Goal: Navigation & Orientation: Find specific page/section

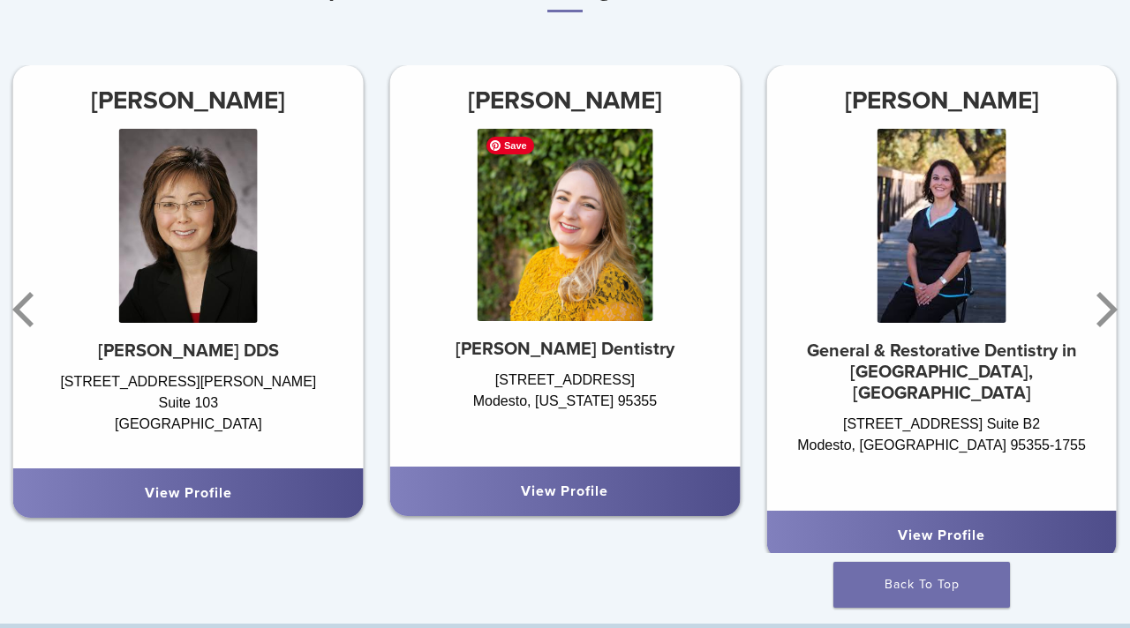
scroll to position [980, 0]
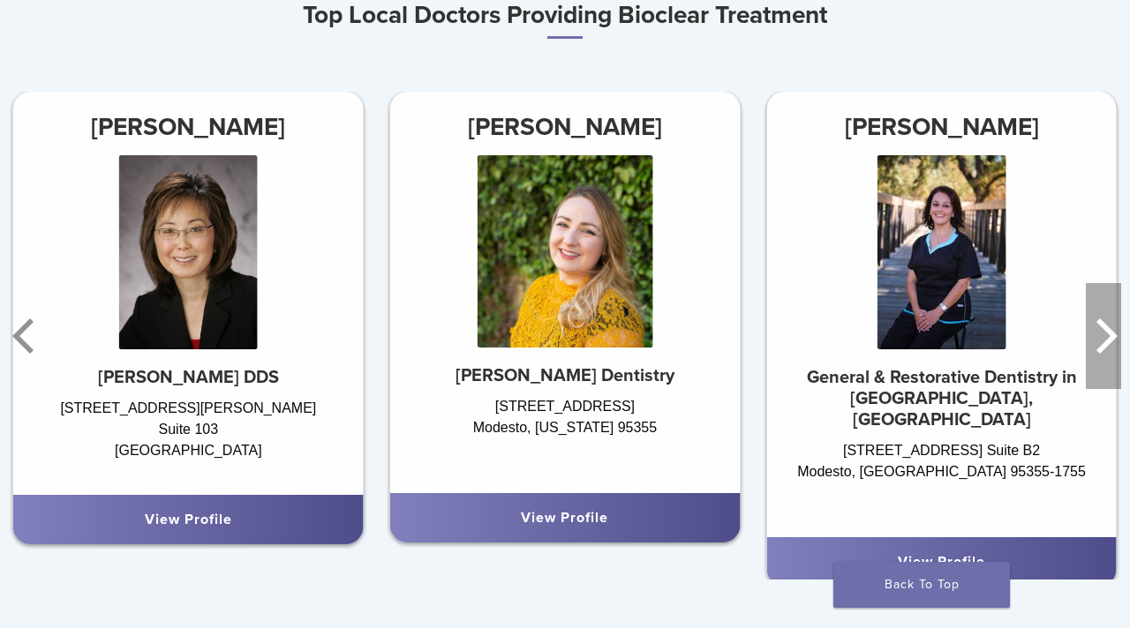
click at [1109, 334] on icon "Next" at bounding box center [1106, 336] width 21 height 35
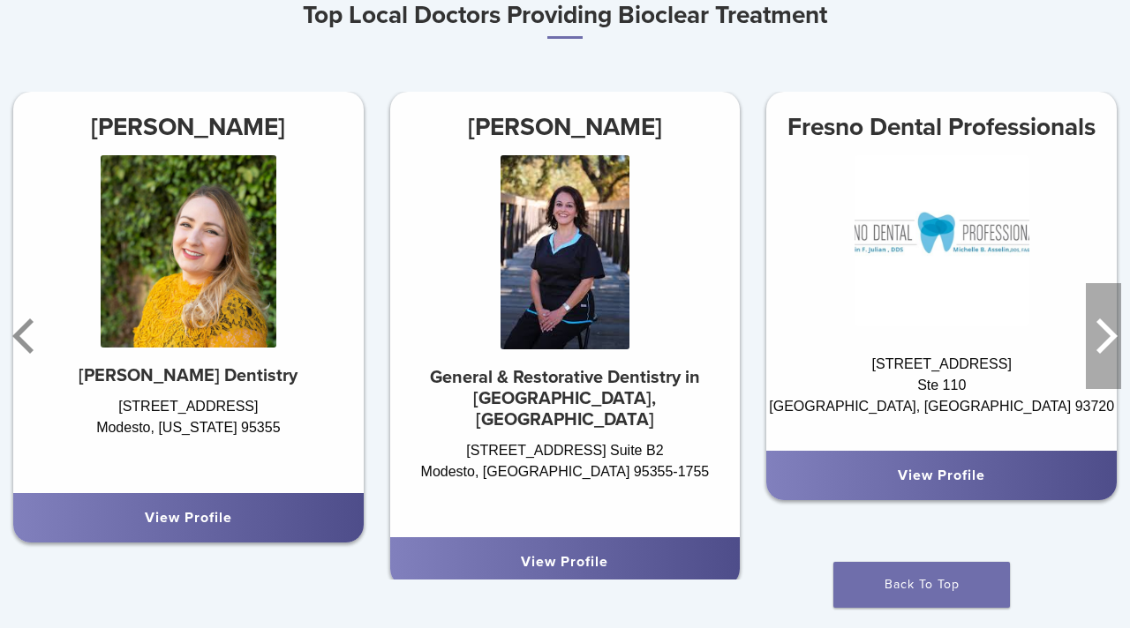
click at [1109, 334] on icon "Next" at bounding box center [1106, 336] width 21 height 35
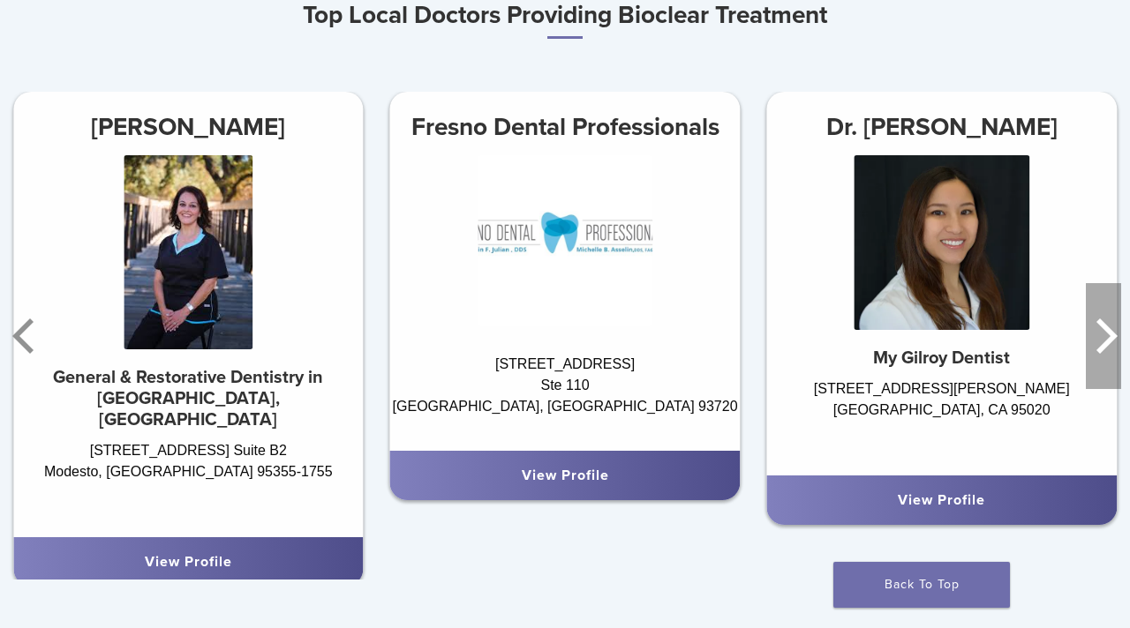
click at [1109, 334] on icon "Next" at bounding box center [1106, 336] width 21 height 35
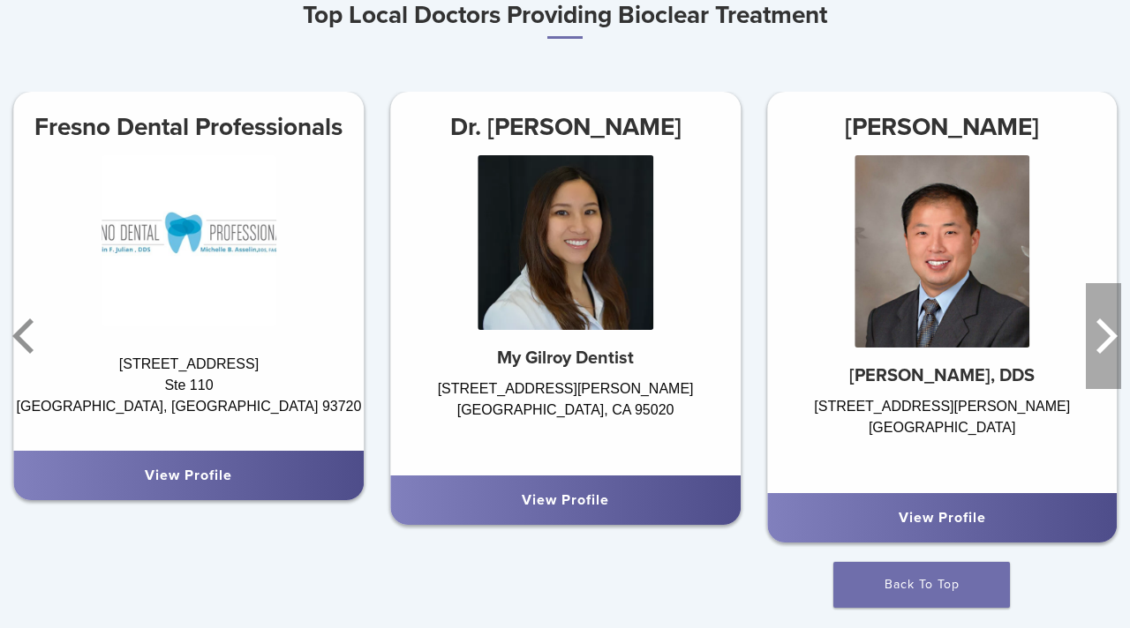
click at [1109, 334] on icon "Next" at bounding box center [1106, 336] width 21 height 35
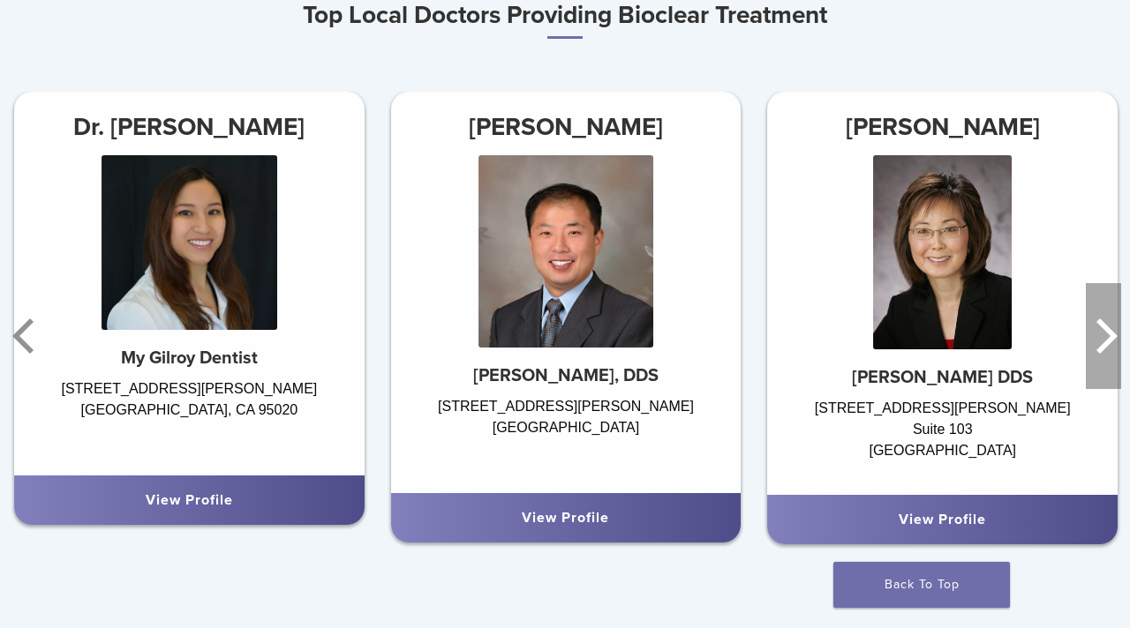
click at [1109, 334] on icon "Next" at bounding box center [1106, 336] width 21 height 35
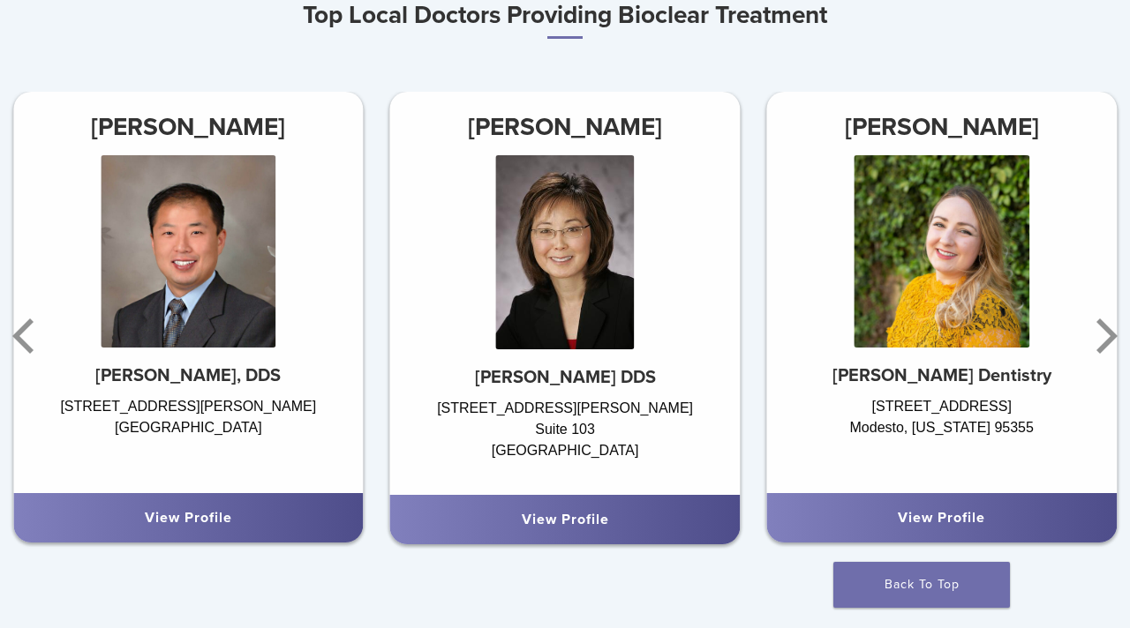
click at [934, 517] on link "View Profile" at bounding box center [940, 518] width 87 height 18
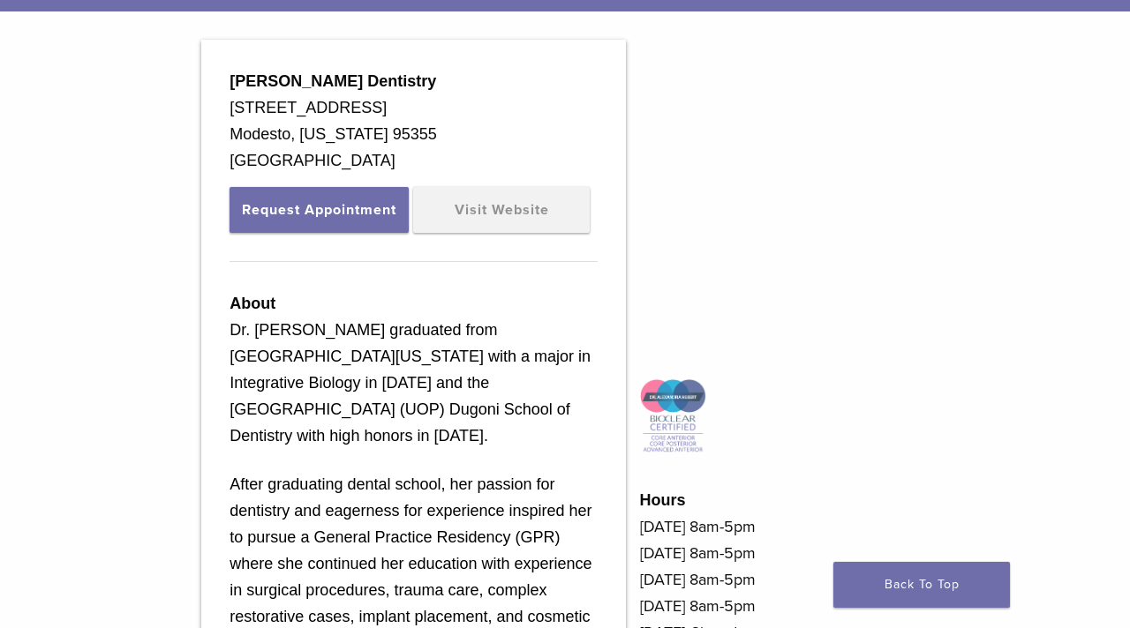
scroll to position [430, 0]
